Goal: Task Accomplishment & Management: Complete application form

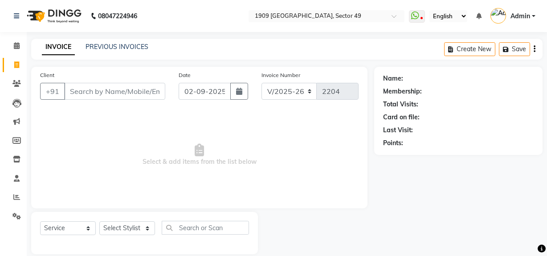
select select "6923"
select select "service"
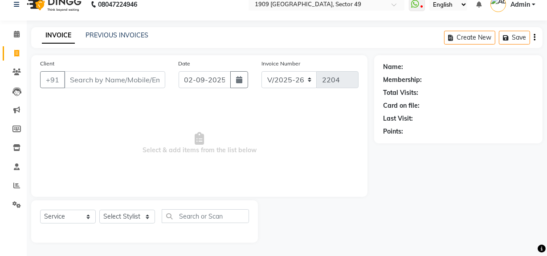
click at [116, 82] on input "Client" at bounding box center [114, 79] width 101 height 17
type input "8240225598"
click at [140, 79] on span "Add Client" at bounding box center [142, 79] width 35 height 9
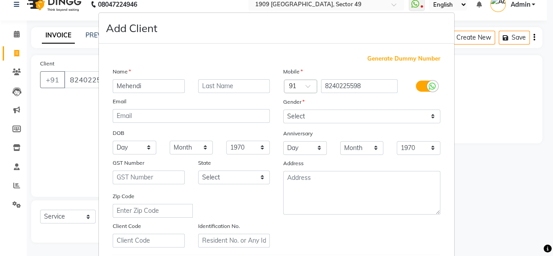
type input "Mehendi"
click at [213, 85] on input "text" at bounding box center [234, 86] width 72 height 14
click at [227, 82] on input "Chajraboety" at bounding box center [234, 86] width 72 height 14
type input "Chajraborty"
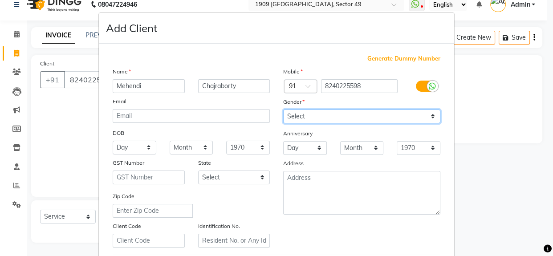
drag, startPoint x: 298, startPoint y: 116, endPoint x: 303, endPoint y: 125, distance: 10.2
click at [303, 125] on div "Mobile Country Code × 91 8240225598 Gender Select [DEMOGRAPHIC_DATA] [DEMOGRAPH…" at bounding box center [362, 157] width 171 height 181
select select "[DEMOGRAPHIC_DATA]"
click at [283, 110] on select "Select [DEMOGRAPHIC_DATA] [DEMOGRAPHIC_DATA] Other Prefer Not To Say" at bounding box center [361, 117] width 157 height 14
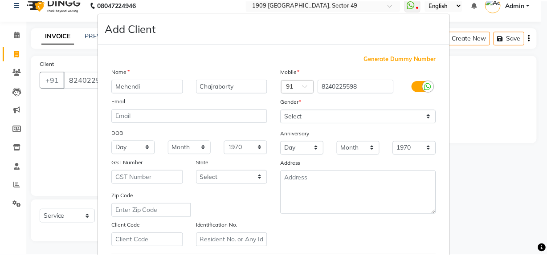
scroll to position [157, 0]
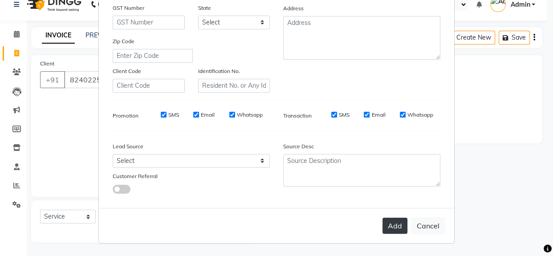
click at [396, 225] on button "Add" at bounding box center [395, 226] width 25 height 16
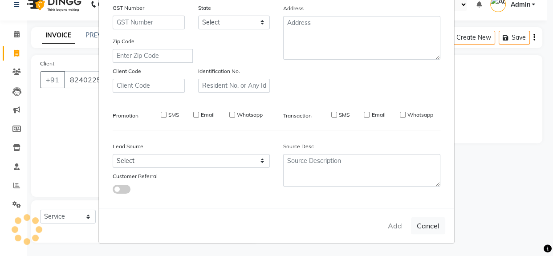
select select
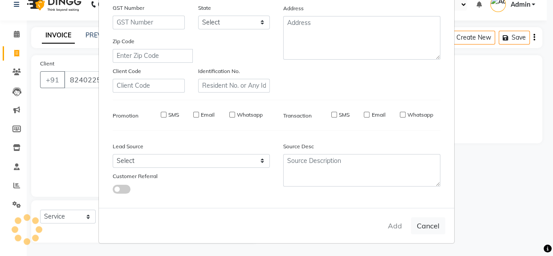
select select
checkbox input "false"
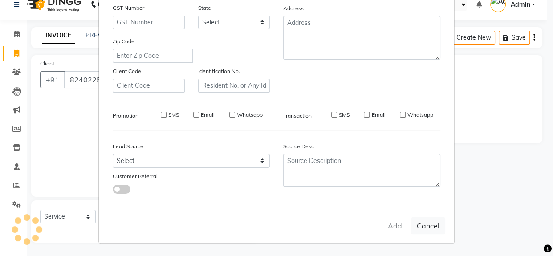
checkbox input "false"
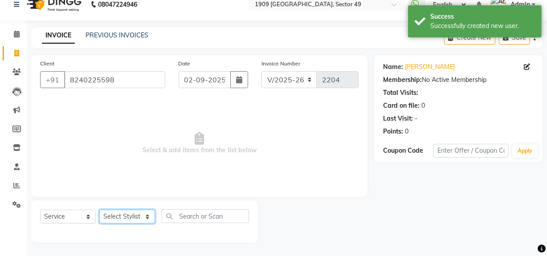
click at [129, 221] on select "Select Stylist [PERSON_NAME] [PERSON_NAME] House Sale Jyoti [PERSON_NAME] [PERS…" at bounding box center [127, 217] width 56 height 14
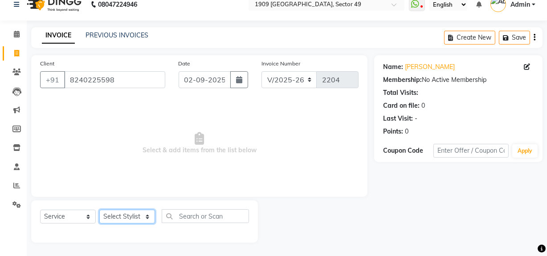
select select "57118"
click at [99, 210] on select "Select Stylist [PERSON_NAME] [PERSON_NAME] House Sale Jyoti [PERSON_NAME] [PERS…" at bounding box center [127, 217] width 56 height 14
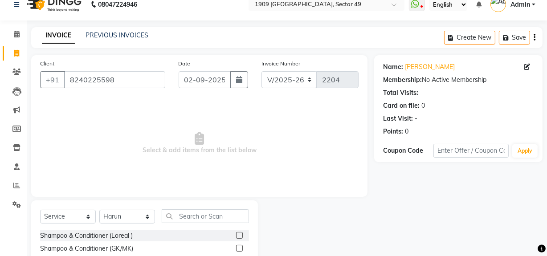
click at [236, 234] on label at bounding box center [239, 235] width 7 height 7
click at [236, 234] on input "checkbox" at bounding box center [239, 236] width 6 height 6
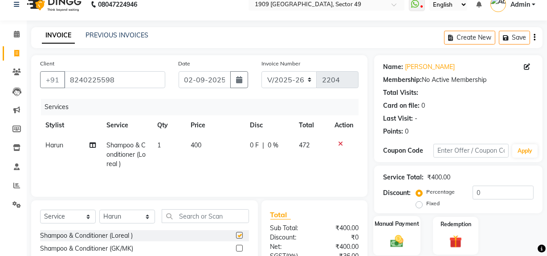
checkbox input "false"
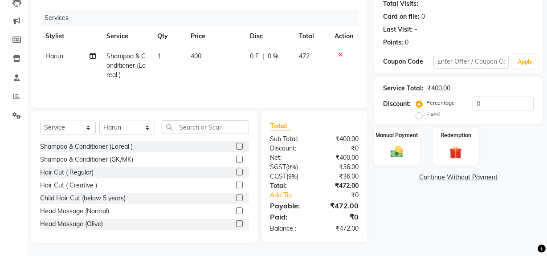
scroll to position [12, 0]
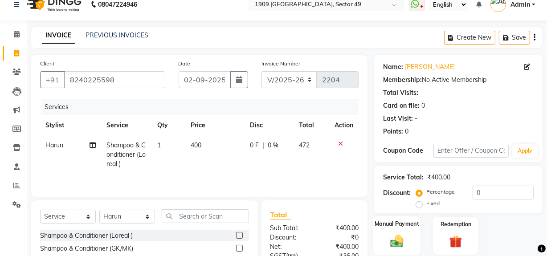
click at [393, 239] on img at bounding box center [396, 240] width 21 height 15
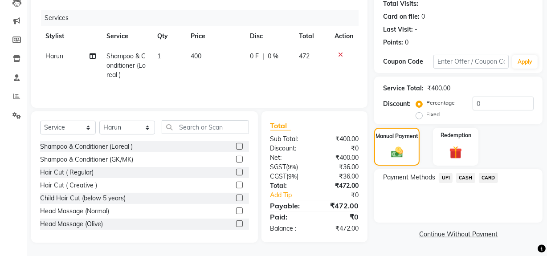
click at [445, 179] on span "UPI" at bounding box center [446, 178] width 14 height 10
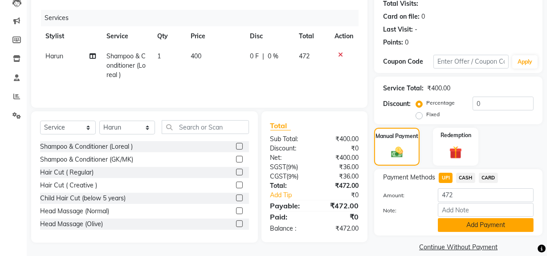
click at [450, 228] on button "Add Payment" at bounding box center [486, 225] width 96 height 14
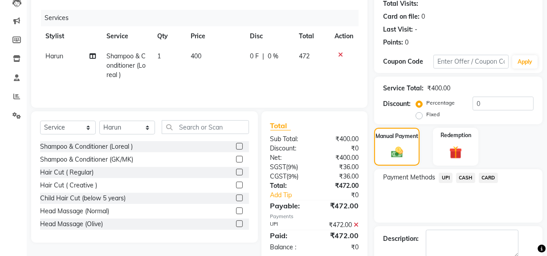
scroll to position [148, 0]
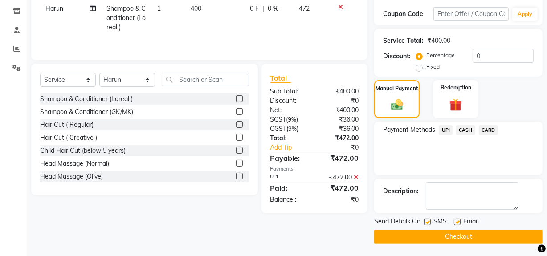
drag, startPoint x: 445, startPoint y: 238, endPoint x: 424, endPoint y: 229, distance: 21.9
click at [437, 238] on button "Checkout" at bounding box center [458, 237] width 168 height 14
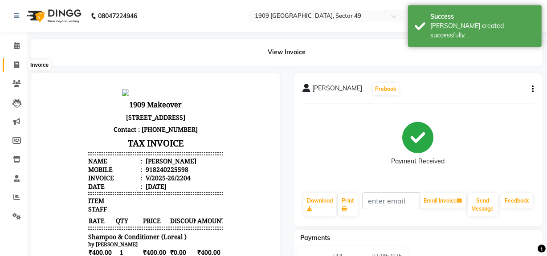
click at [16, 64] on icon at bounding box center [16, 64] width 5 height 7
select select "6923"
select select "service"
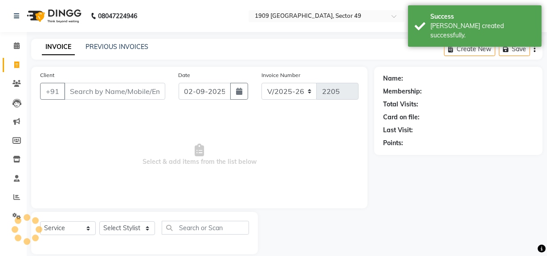
scroll to position [12, 0]
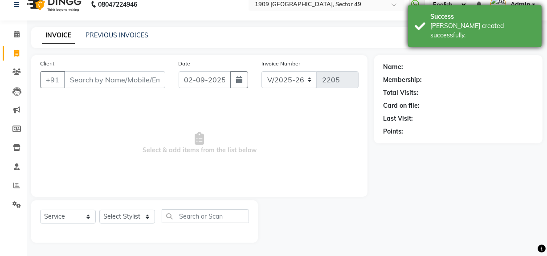
click at [446, 22] on div "[PERSON_NAME] created successfully." at bounding box center [482, 30] width 105 height 19
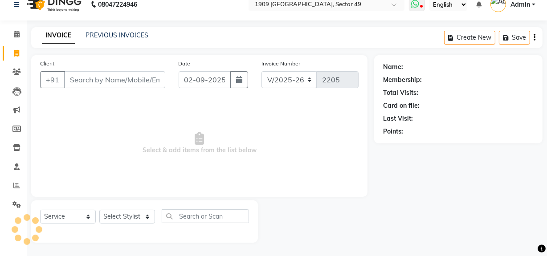
click at [423, 5] on icon at bounding box center [421, 7] width 3 height 4
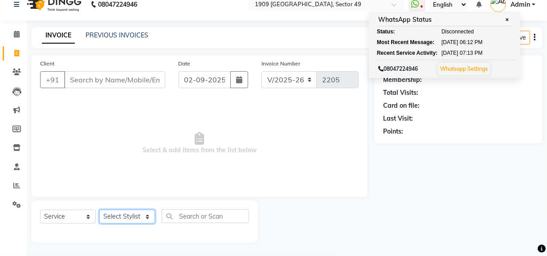
click at [137, 216] on select "Select Stylist [PERSON_NAME] [PERSON_NAME] House Sale Jyoti [PERSON_NAME] [PERS…" at bounding box center [127, 217] width 56 height 14
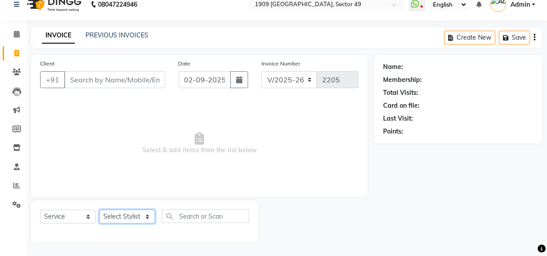
select select "57113"
click at [99, 210] on select "Select Stylist [PERSON_NAME] [PERSON_NAME] House Sale Jyoti [PERSON_NAME] [PERS…" at bounding box center [127, 217] width 56 height 14
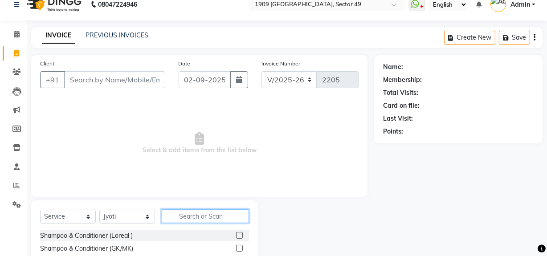
click at [210, 212] on input "text" at bounding box center [205, 216] width 87 height 14
type input "r"
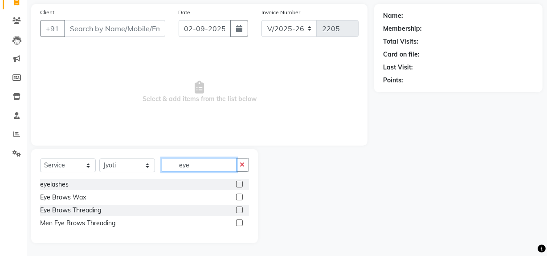
type input "eye"
click at [239, 209] on label at bounding box center [239, 210] width 7 height 7
click at [239, 209] on input "checkbox" at bounding box center [239, 211] width 6 height 6
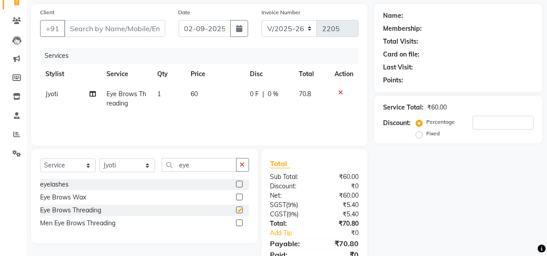
checkbox input "false"
click at [193, 162] on input "eye" at bounding box center [199, 165] width 75 height 14
type input "y"
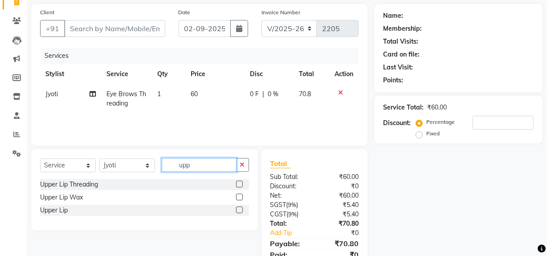
type input "upp"
click at [239, 195] on label at bounding box center [239, 197] width 7 height 7
click at [239, 195] on input "checkbox" at bounding box center [239, 198] width 6 height 6
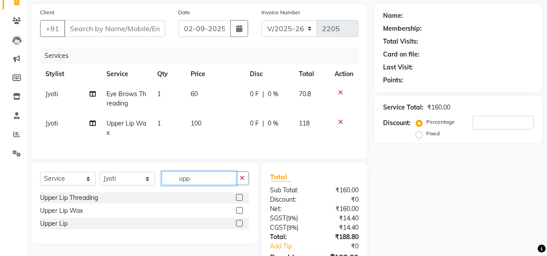
checkbox input "false"
click at [209, 185] on input "upp" at bounding box center [199, 178] width 75 height 14
type input "chin"
click at [237, 214] on label at bounding box center [239, 210] width 7 height 7
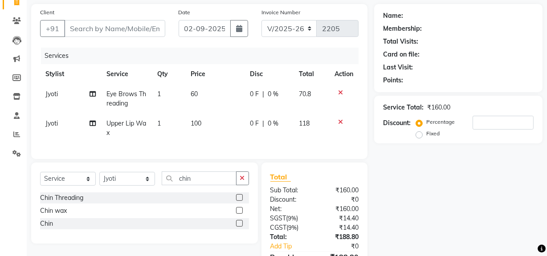
click at [237, 214] on input "checkbox" at bounding box center [239, 211] width 6 height 6
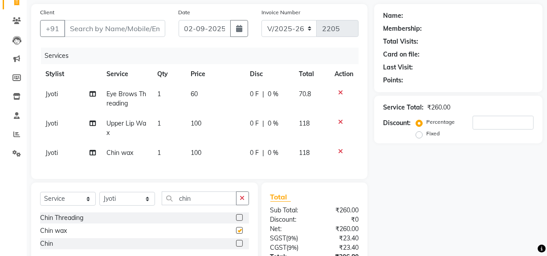
checkbox input "false"
click at [140, 199] on select "Select Stylist [PERSON_NAME] [PERSON_NAME] House Sale Jyoti [PERSON_NAME] [PERS…" at bounding box center [127, 199] width 56 height 14
select select "57120"
click at [99, 198] on select "Select Stylist [PERSON_NAME] [PERSON_NAME] House Sale Jyoti [PERSON_NAME] [PERS…" at bounding box center [127, 199] width 56 height 14
click at [236, 221] on label at bounding box center [239, 217] width 7 height 7
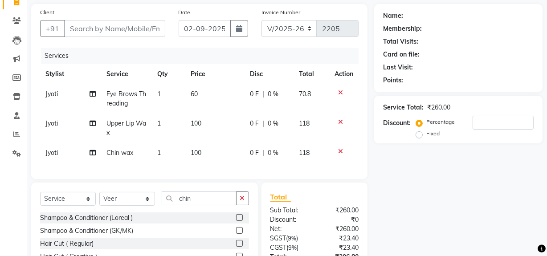
click at [236, 221] on input "checkbox" at bounding box center [239, 218] width 6 height 6
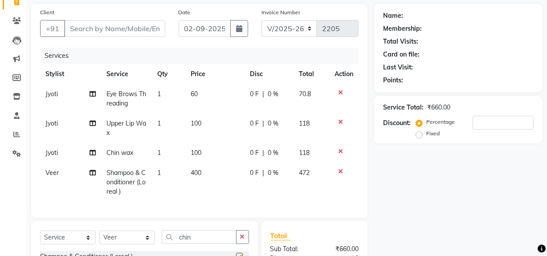
checkbox input "false"
click at [131, 33] on input "Client" at bounding box center [114, 28] width 101 height 17
type input "9"
type input "0"
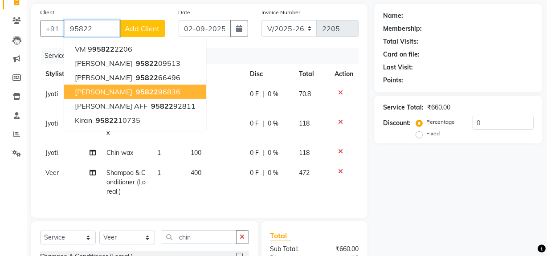
click at [134, 91] on ngb-highlight "95822 96836" at bounding box center [157, 91] width 46 height 9
type input "9582296836"
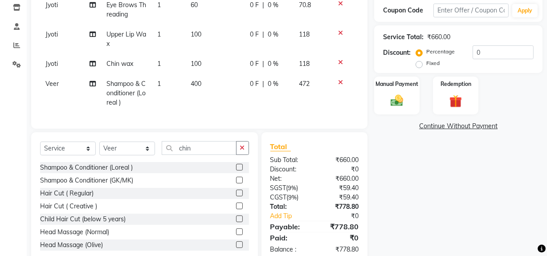
scroll to position [179, 0]
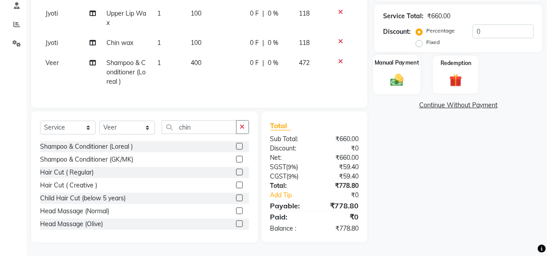
click at [404, 72] on img at bounding box center [396, 79] width 21 height 15
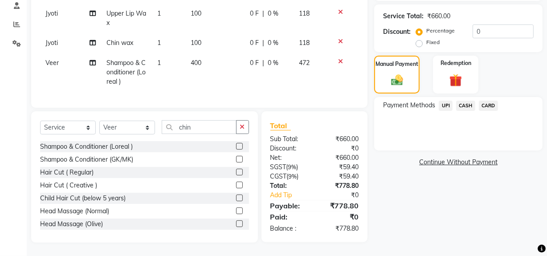
click at [493, 101] on span "CARD" at bounding box center [488, 106] width 19 height 10
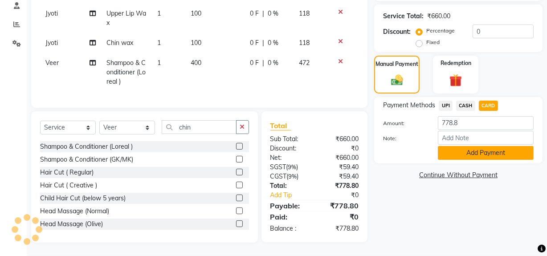
click at [472, 151] on button "Add Payment" at bounding box center [486, 153] width 96 height 14
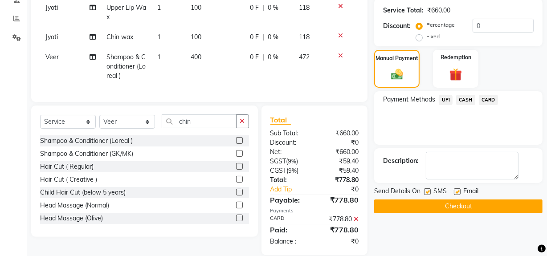
scroll to position [197, 0]
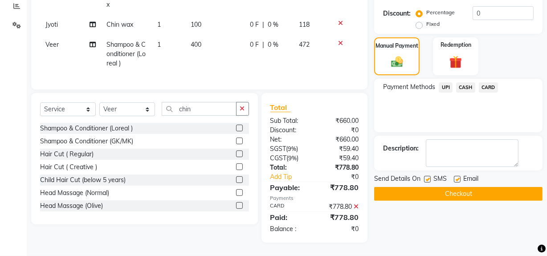
drag, startPoint x: 472, startPoint y: 191, endPoint x: 456, endPoint y: 189, distance: 16.1
click at [472, 191] on button "Checkout" at bounding box center [458, 194] width 168 height 14
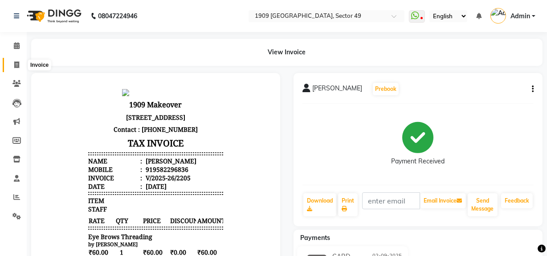
click at [14, 66] on icon at bounding box center [16, 64] width 5 height 7
select select "6923"
select select "service"
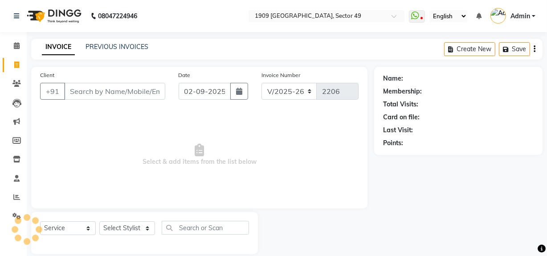
scroll to position [12, 0]
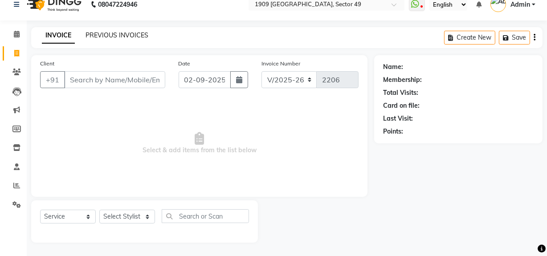
click at [114, 34] on link "PREVIOUS INVOICES" at bounding box center [117, 35] width 63 height 8
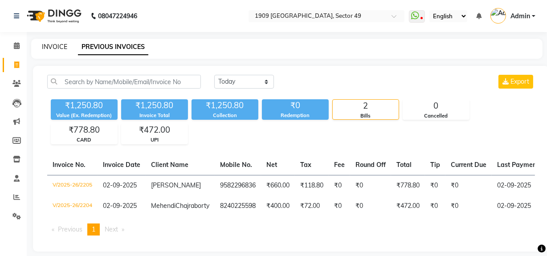
click at [49, 45] on link "INVOICE" at bounding box center [54, 47] width 25 height 8
select select "6923"
select select "service"
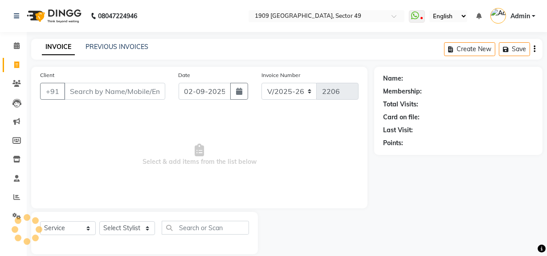
scroll to position [12, 0]
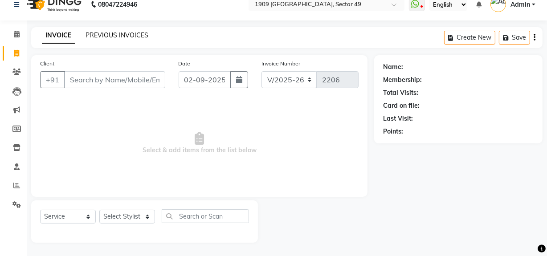
click at [114, 34] on link "PREVIOUS INVOICES" at bounding box center [117, 35] width 63 height 8
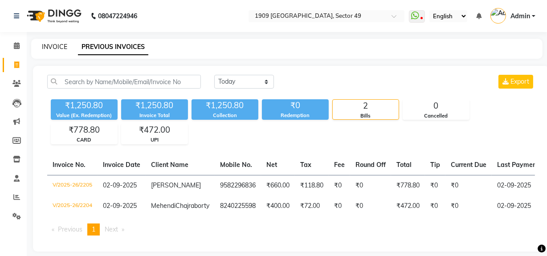
click at [57, 45] on link "INVOICE" at bounding box center [54, 47] width 25 height 8
select select "service"
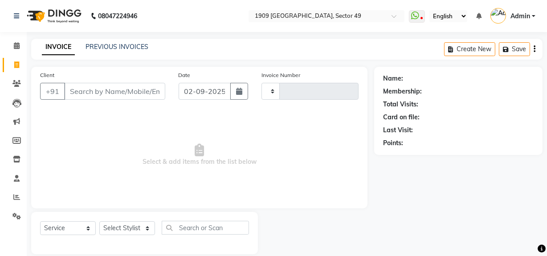
scroll to position [12, 0]
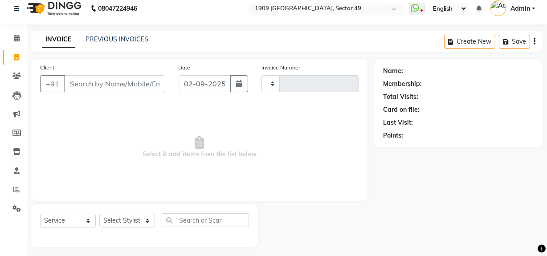
type input "2206"
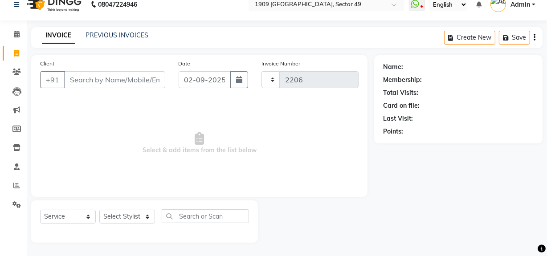
select select "6923"
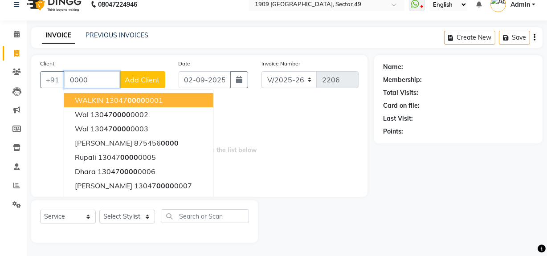
click at [116, 96] on ngb-highlight "13047 0000 0001" at bounding box center [134, 100] width 58 height 9
type input "1304700000001"
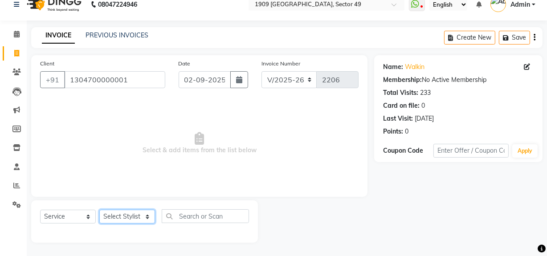
click at [135, 216] on select "Select Stylist [PERSON_NAME] [PERSON_NAME] House Sale Jyoti [PERSON_NAME] [PERS…" at bounding box center [127, 217] width 56 height 14
select select "57118"
click at [99, 210] on select "Select Stylist [PERSON_NAME] [PERSON_NAME] House Sale Jyoti [PERSON_NAME] [PERS…" at bounding box center [127, 217] width 56 height 14
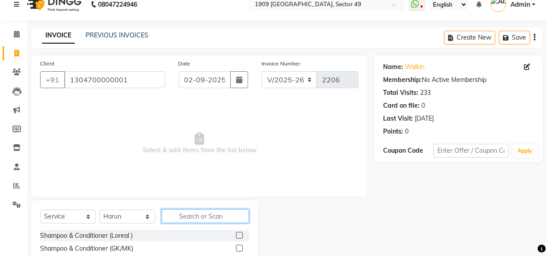
click at [196, 219] on input "text" at bounding box center [205, 216] width 87 height 14
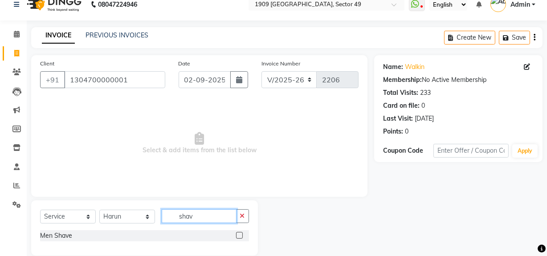
type input "shav"
click at [237, 235] on label at bounding box center [239, 235] width 7 height 7
click at [237, 235] on input "checkbox" at bounding box center [239, 236] width 6 height 6
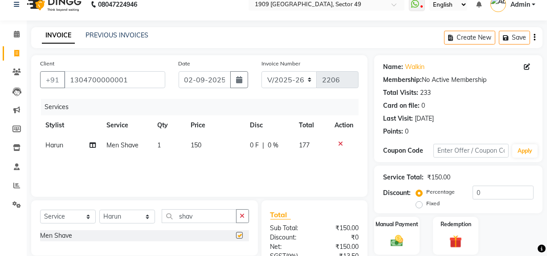
checkbox input "false"
click at [249, 159] on div "Services Stylist Service Qty Price Disc Total Action Harun Men Shave 1 150 0 F …" at bounding box center [199, 143] width 318 height 89
click at [211, 153] on td "150" at bounding box center [215, 145] width 59 height 20
select select "57118"
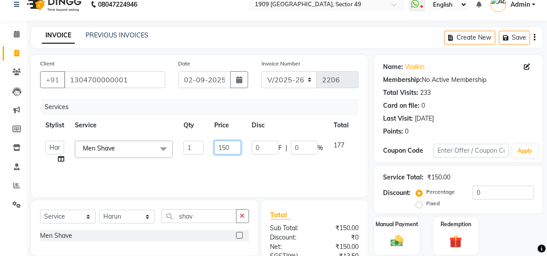
drag, startPoint x: 223, startPoint y: 145, endPoint x: 238, endPoint y: 145, distance: 14.7
click at [238, 145] on input "150" at bounding box center [227, 148] width 27 height 14
type input "180"
click at [295, 79] on select "V/2025 V/2025-26" at bounding box center [289, 79] width 56 height 17
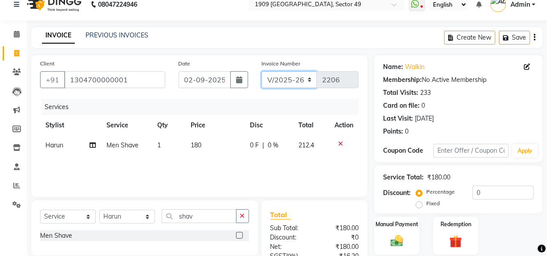
select select "6924"
click at [261, 71] on select "V/2025 V/2025-26" at bounding box center [289, 79] width 56 height 17
type input "2377"
click at [534, 36] on button "button" at bounding box center [535, 37] width 2 height 21
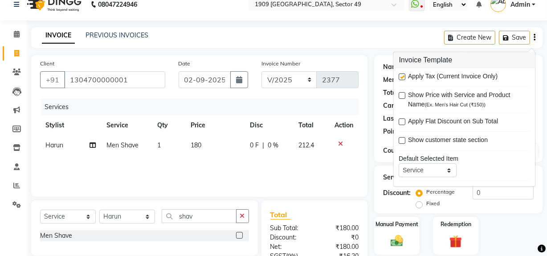
click at [399, 77] on label at bounding box center [402, 76] width 7 height 7
click at [399, 77] on input "checkbox" at bounding box center [402, 77] width 6 height 6
checkbox input "false"
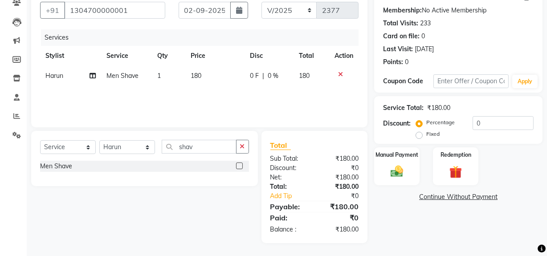
drag, startPoint x: 436, startPoint y: 231, endPoint x: 424, endPoint y: 222, distance: 14.3
click at [434, 230] on div "Name: Walkin Membership: No Active Membership Total Visits: 233 Card on file: 0…" at bounding box center [461, 114] width 175 height 257
click at [407, 176] on img at bounding box center [396, 171] width 21 height 15
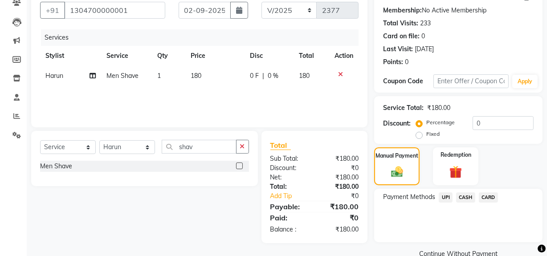
click at [451, 197] on span "UPI" at bounding box center [446, 197] width 14 height 10
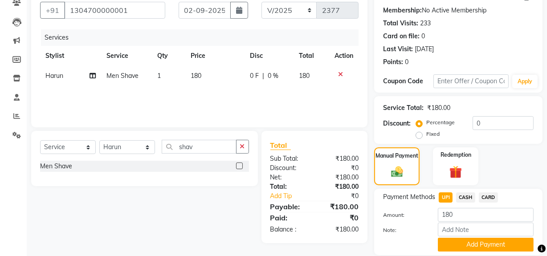
drag, startPoint x: 466, startPoint y: 196, endPoint x: 468, endPoint y: 218, distance: 22.3
click at [466, 197] on span "CASH" at bounding box center [465, 197] width 19 height 10
drag, startPoint x: 470, startPoint y: 242, endPoint x: 480, endPoint y: 237, distance: 11.4
click at [469, 241] on button "Add Payment" at bounding box center [486, 245] width 96 height 14
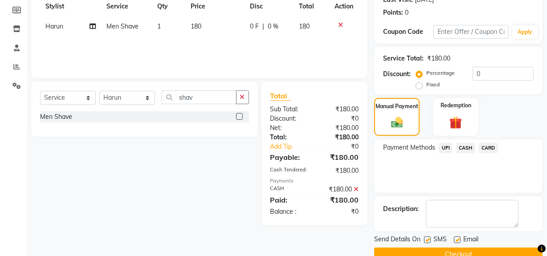
scroll to position [148, 0]
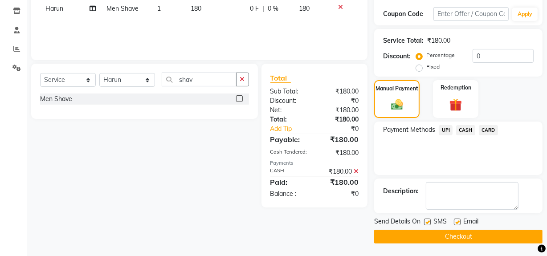
click at [428, 220] on label at bounding box center [427, 222] width 7 height 7
click at [428, 220] on input "checkbox" at bounding box center [427, 223] width 6 height 6
checkbox input "false"
click at [425, 238] on button "Checkout" at bounding box center [458, 237] width 168 height 14
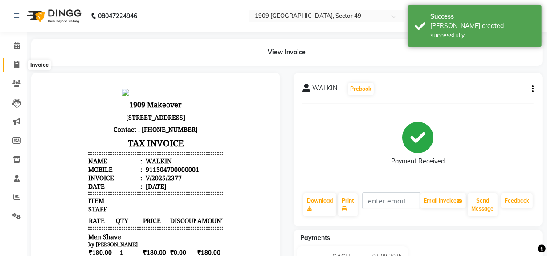
click at [17, 62] on icon at bounding box center [16, 64] width 5 height 7
select select "service"
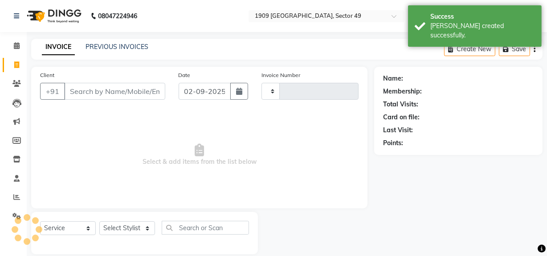
type input "2206"
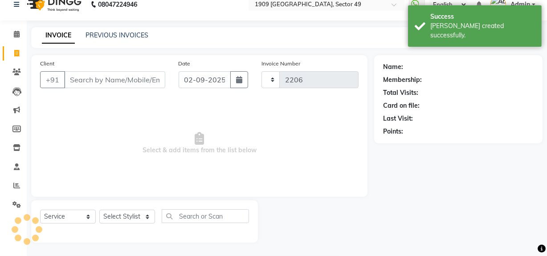
select select "6923"
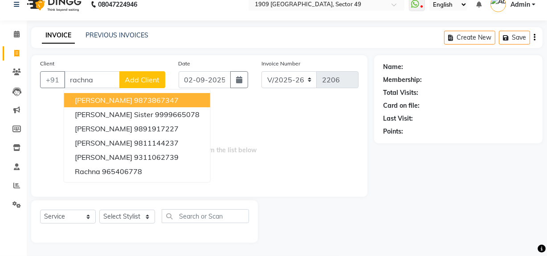
click at [134, 98] on ngb-highlight "9873867347" at bounding box center [156, 100] width 45 height 9
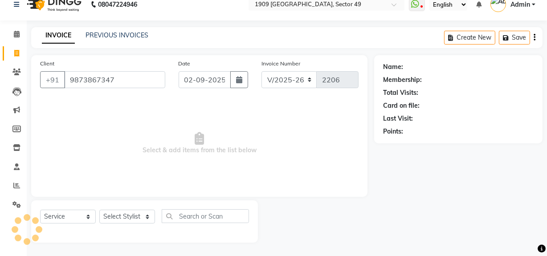
type input "9873867347"
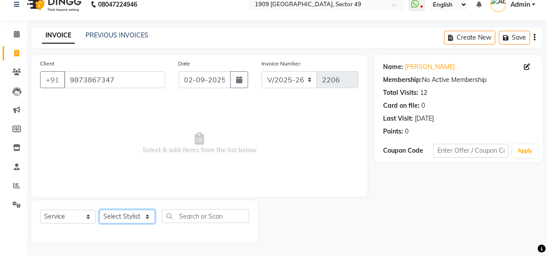
click at [132, 216] on select "Select Stylist [PERSON_NAME] [PERSON_NAME] House Sale Jyoti [PERSON_NAME] [PERS…" at bounding box center [127, 217] width 56 height 14
click at [99, 210] on select "Select Stylist [PERSON_NAME] [PERSON_NAME] House Sale Jyoti [PERSON_NAME] [PERS…" at bounding box center [127, 217] width 56 height 14
click at [133, 218] on select "Select Stylist [PERSON_NAME] [PERSON_NAME] House Sale Jyoti [PERSON_NAME] [PERS…" at bounding box center [127, 217] width 56 height 14
select select "79672"
click at [99, 210] on select "Select Stylist [PERSON_NAME] [PERSON_NAME] House Sale Jyoti [PERSON_NAME] [PERS…" at bounding box center [127, 217] width 56 height 14
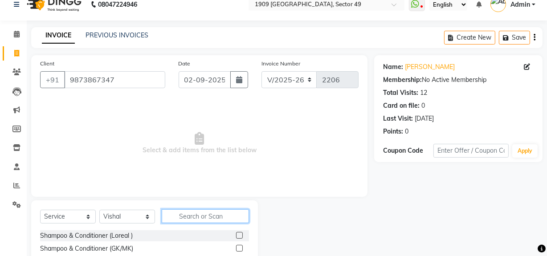
click at [192, 219] on input "text" at bounding box center [205, 216] width 87 height 14
type input "[PERSON_NAME]"
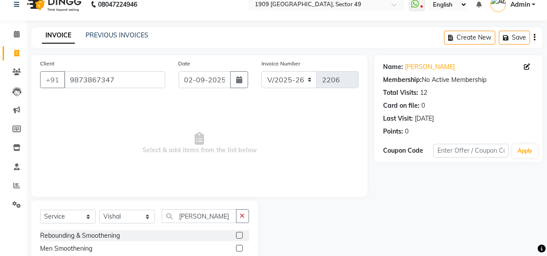
click at [238, 234] on label at bounding box center [239, 235] width 7 height 7
click at [238, 234] on input "checkbox" at bounding box center [239, 236] width 6 height 6
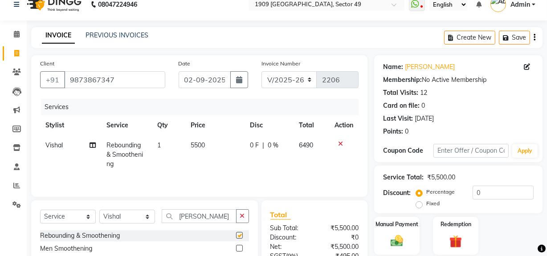
checkbox input "false"
click at [206, 215] on input "[PERSON_NAME]" at bounding box center [199, 216] width 75 height 14
click at [205, 214] on input "[PERSON_NAME]" at bounding box center [199, 216] width 75 height 14
click at [204, 214] on input "[PERSON_NAME]" at bounding box center [199, 216] width 75 height 14
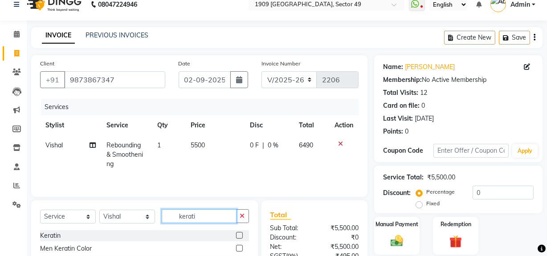
type input "kerati"
click at [239, 234] on label at bounding box center [239, 235] width 7 height 7
click at [239, 234] on input "checkbox" at bounding box center [239, 236] width 6 height 6
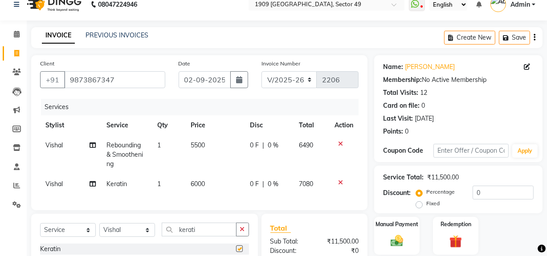
checkbox input "false"
click at [198, 183] on span "6000" at bounding box center [198, 184] width 14 height 8
select select "79672"
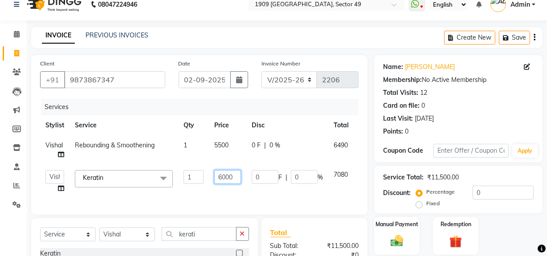
click at [224, 177] on input "6000" at bounding box center [227, 177] width 27 height 14
type input "6500"
click at [303, 71] on select "V/2025 V/2025-26" at bounding box center [289, 79] width 56 height 17
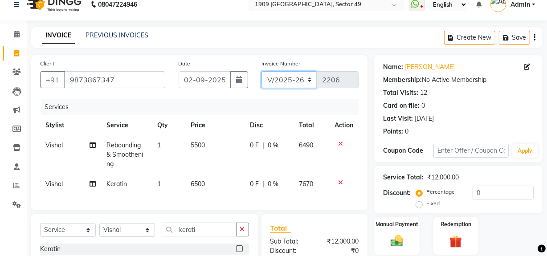
select select "6924"
click at [261, 71] on select "V/2025 V/2025-26" at bounding box center [289, 79] width 56 height 17
type input "2378"
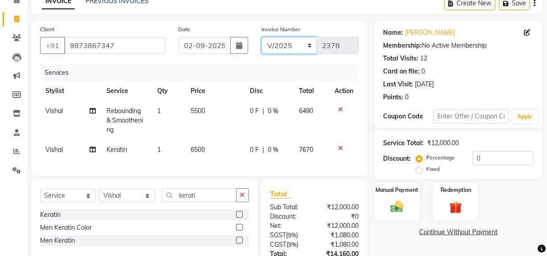
scroll to position [0, 0]
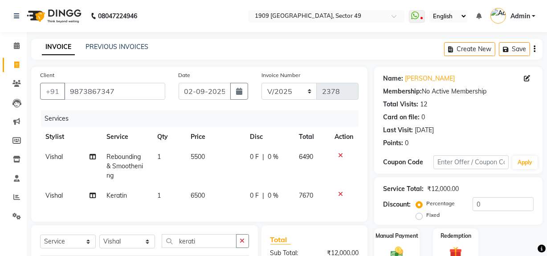
click at [534, 49] on icon "button" at bounding box center [535, 49] width 2 height 0
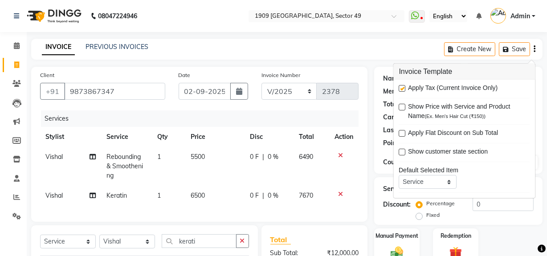
click at [402, 89] on label at bounding box center [402, 88] width 7 height 7
click at [402, 89] on input "checkbox" at bounding box center [402, 89] width 6 height 6
checkbox input "false"
click at [289, 90] on select "V/2025 V/2025-26" at bounding box center [289, 91] width 56 height 17
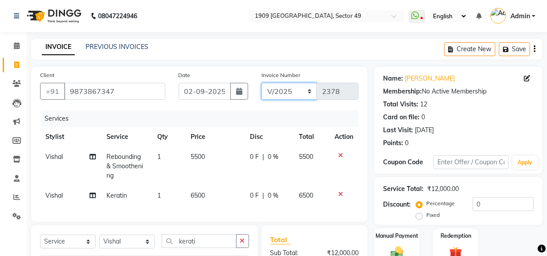
click at [261, 83] on select "V/2025 V/2025-26" at bounding box center [289, 91] width 56 height 17
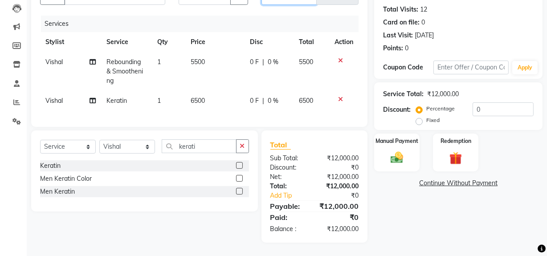
scroll to position [101, 0]
click at [402, 150] on img at bounding box center [396, 157] width 21 height 15
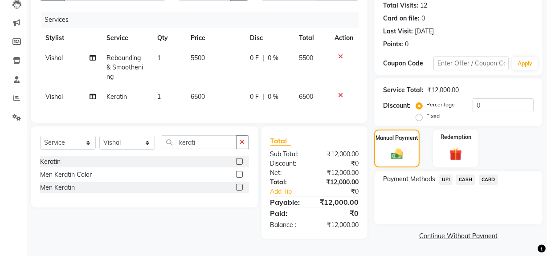
click at [465, 179] on span "CASH" at bounding box center [465, 180] width 19 height 10
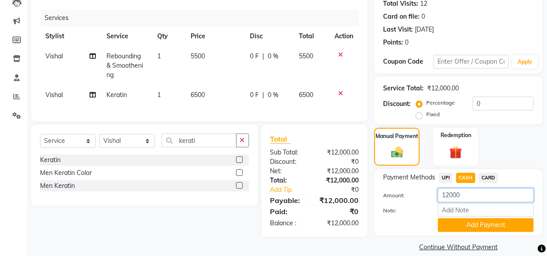
click at [450, 192] on input "12000" at bounding box center [486, 195] width 96 height 14
type input "10000"
click at [449, 227] on button "Add Payment" at bounding box center [486, 225] width 96 height 14
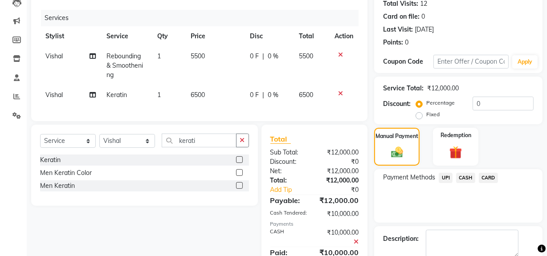
click at [446, 177] on span "UPI" at bounding box center [446, 178] width 14 height 10
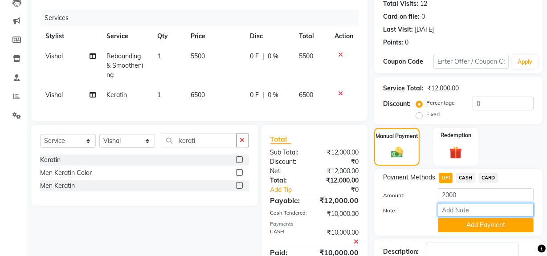
click at [450, 214] on input "Note:" at bounding box center [486, 210] width 96 height 14
type input "[PERSON_NAME]"
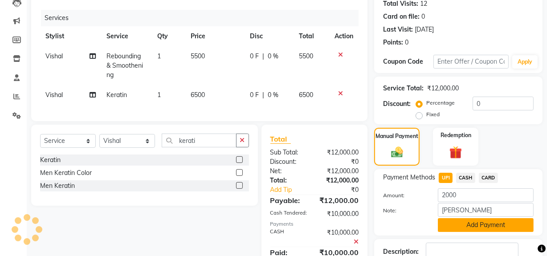
click at [494, 228] on button "Add Payment" at bounding box center [486, 225] width 96 height 14
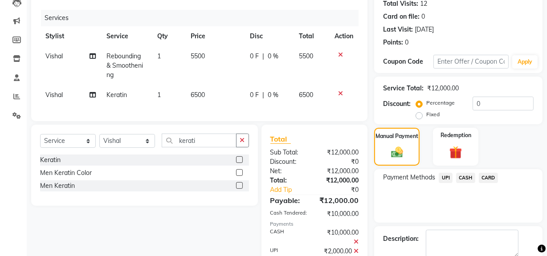
scroll to position [151, 0]
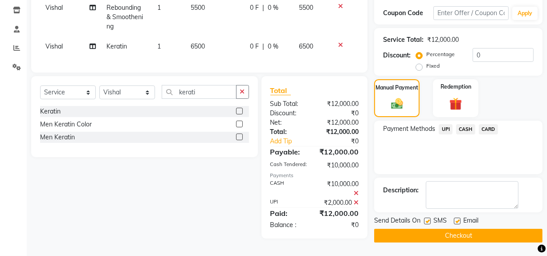
click at [426, 219] on label at bounding box center [427, 221] width 7 height 7
click at [426, 219] on input "checkbox" at bounding box center [427, 222] width 6 height 6
checkbox input "false"
click at [424, 232] on button "Checkout" at bounding box center [458, 236] width 168 height 14
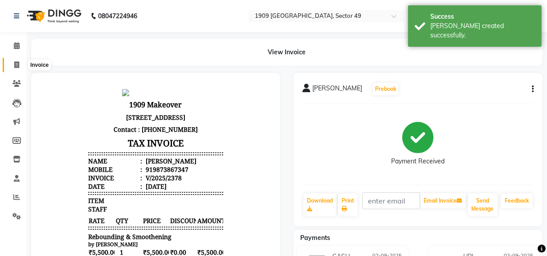
click at [15, 64] on icon at bounding box center [16, 64] width 5 height 7
select select "6923"
select select "service"
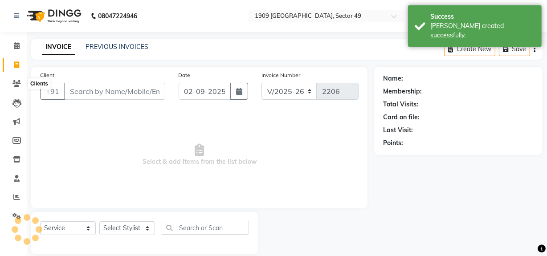
scroll to position [12, 0]
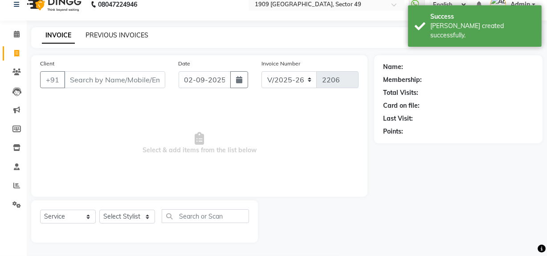
click at [96, 36] on link "PREVIOUS INVOICES" at bounding box center [117, 35] width 63 height 8
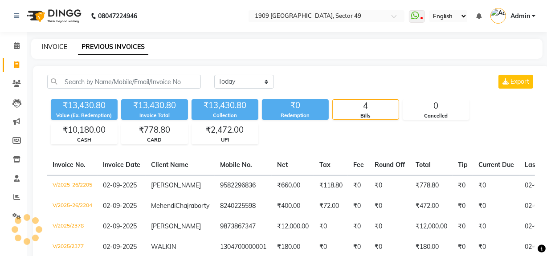
click at [59, 45] on link "INVOICE" at bounding box center [54, 47] width 25 height 8
select select "6923"
select select "service"
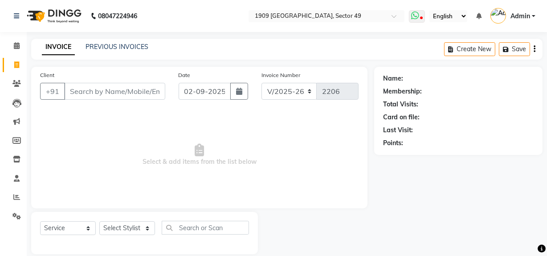
click at [417, 17] on icon at bounding box center [415, 15] width 8 height 9
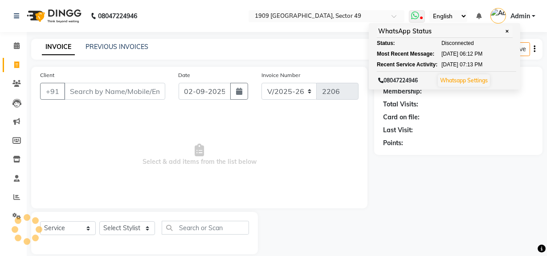
click at [510, 32] on span "✕" at bounding box center [507, 31] width 8 height 7
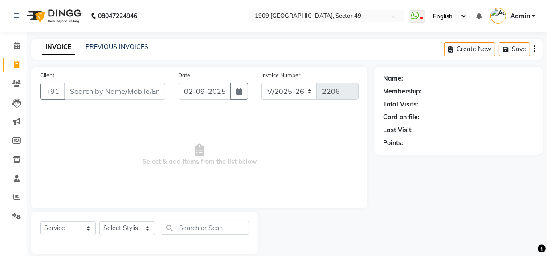
click at [444, 187] on div "Name: Membership: Total Visits: Card on file: Last Visit: Points:" at bounding box center [461, 161] width 175 height 188
